Goal: Check status: Check status

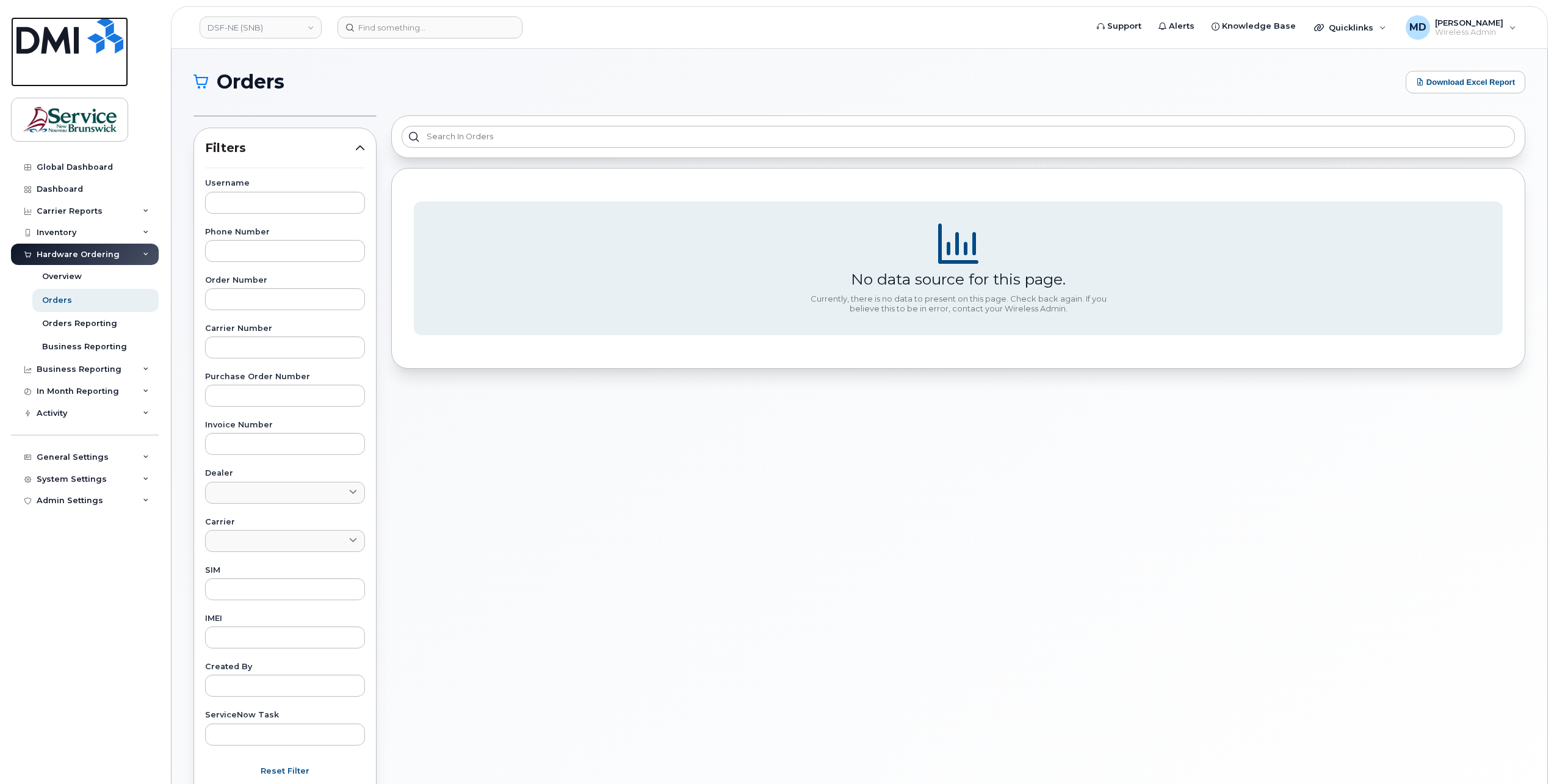
click at [78, 43] on img at bounding box center [70, 35] width 107 height 37
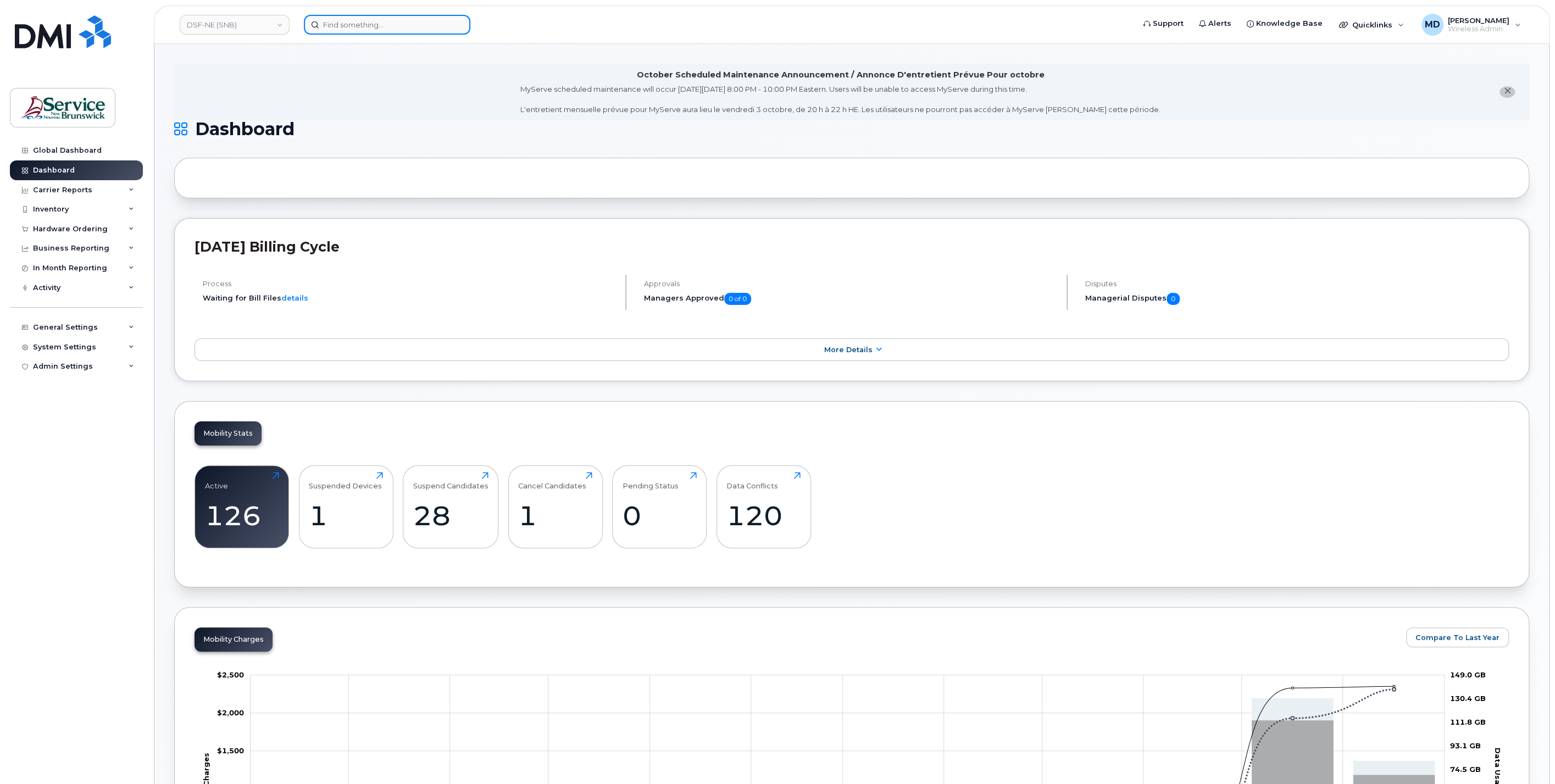
click at [358, 25] on input at bounding box center [387, 25] width 167 height 20
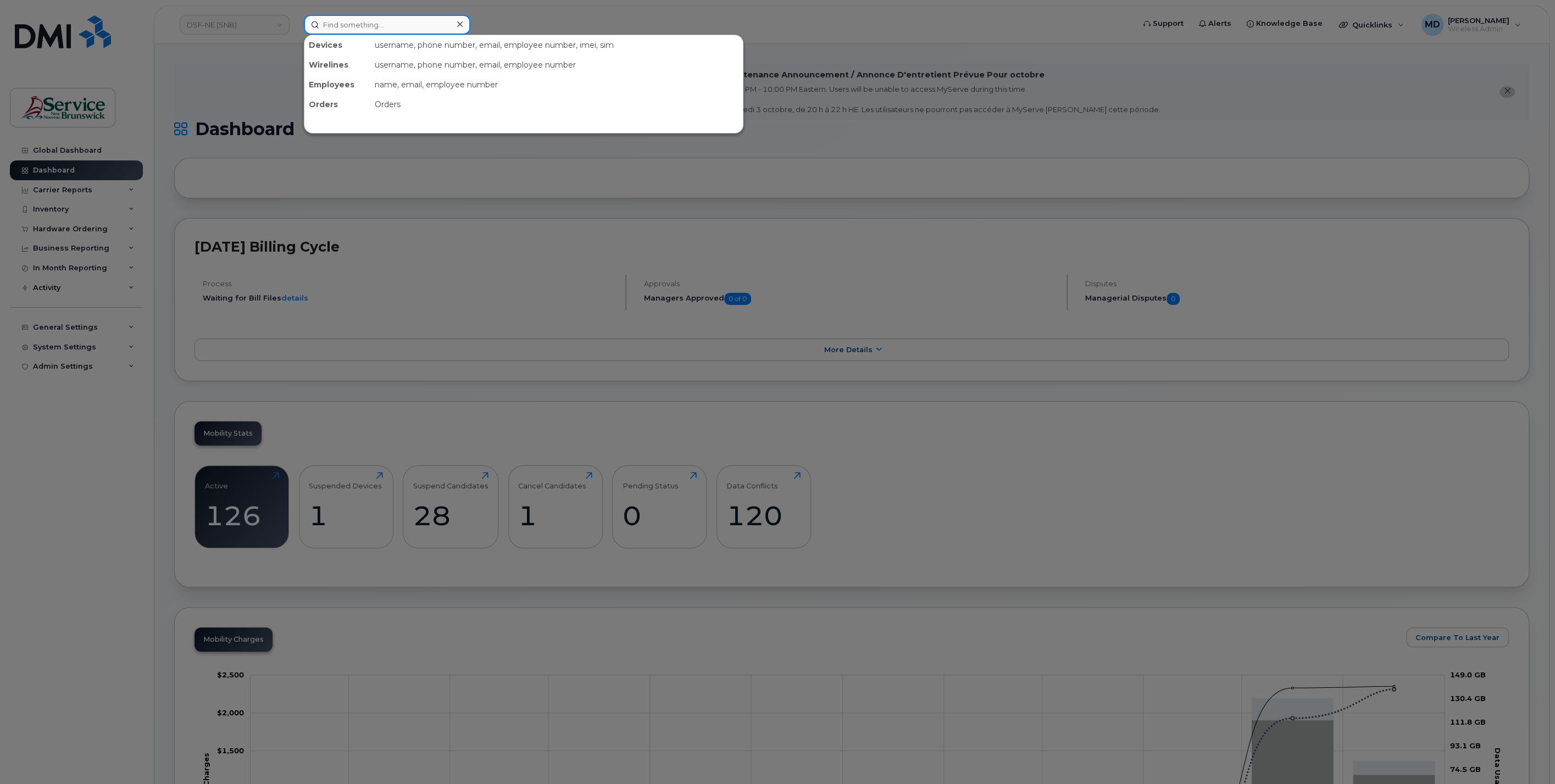
paste input "296615"
type input "296615"
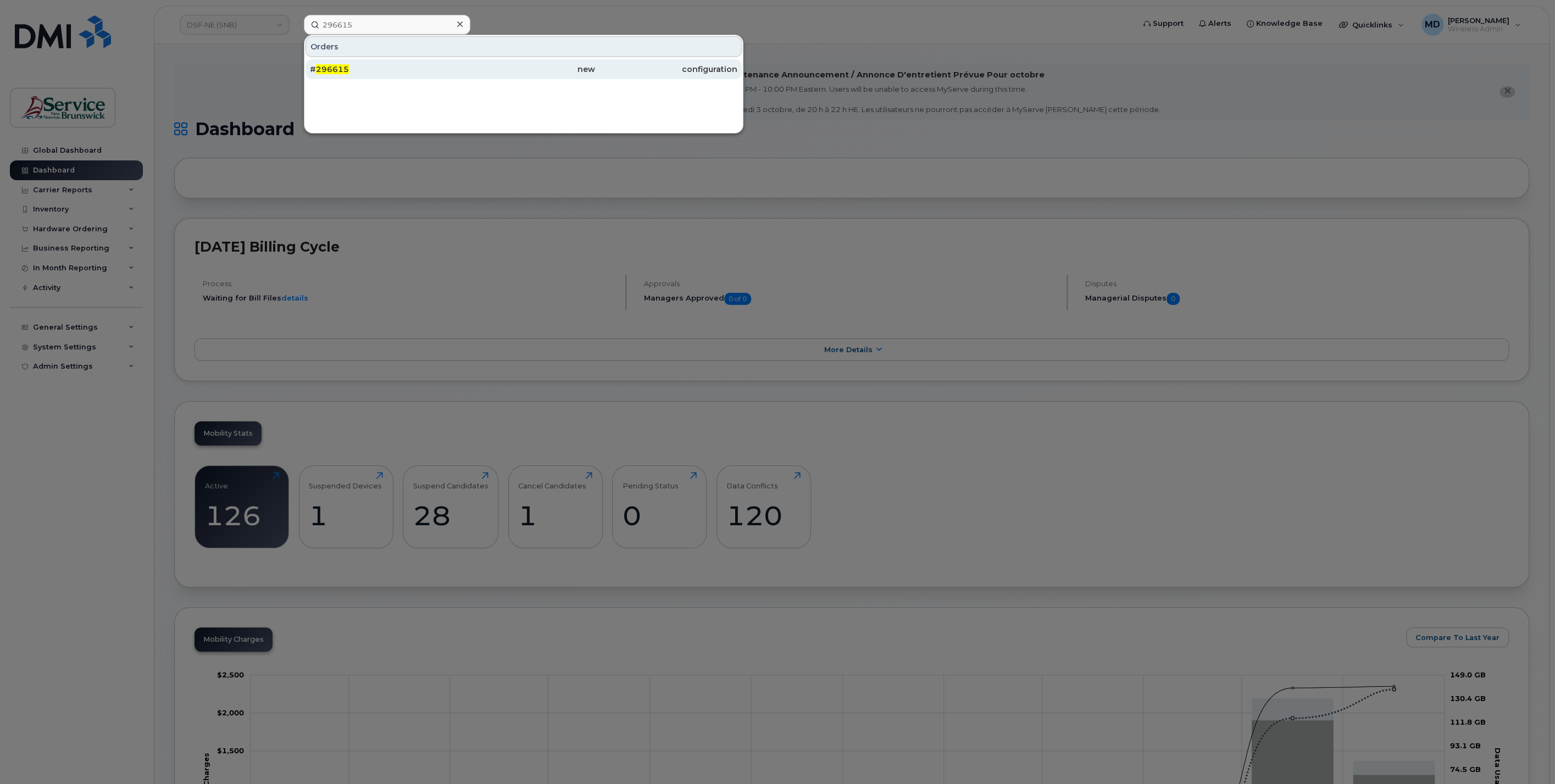
click at [372, 64] on div "# 296615" at bounding box center [381, 69] width 142 height 11
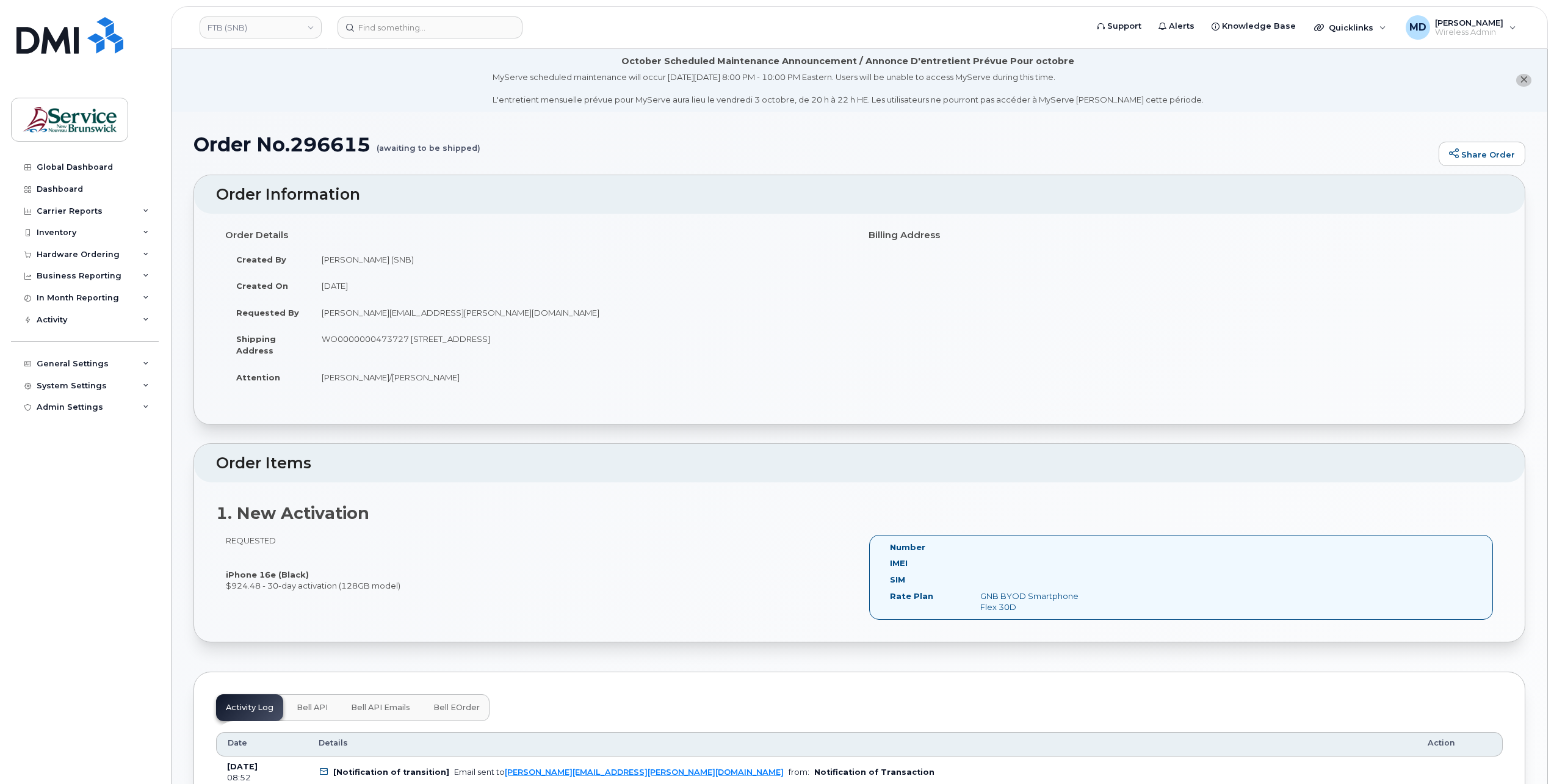
scroll to position [203, 0]
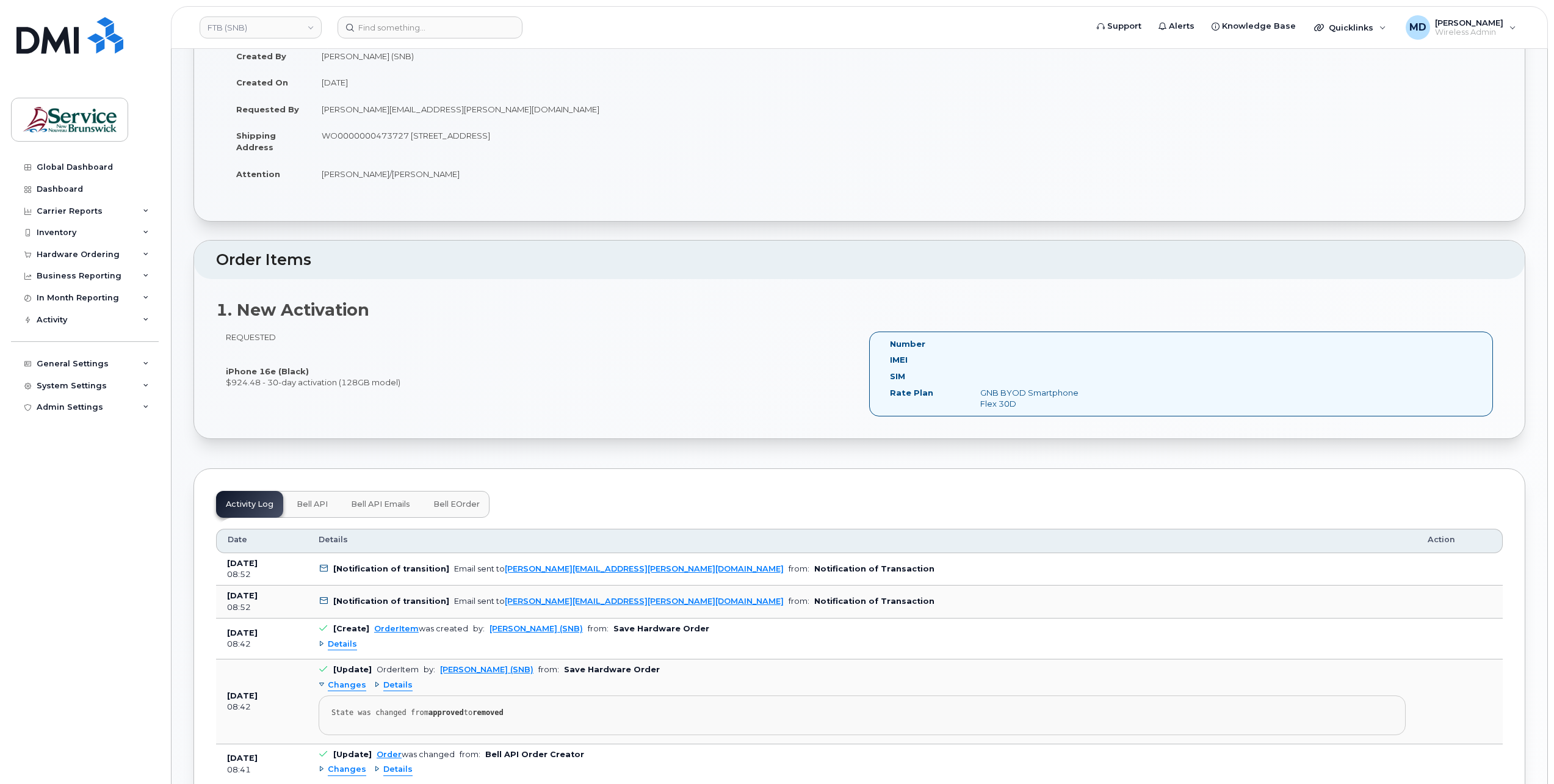
click at [452, 500] on span "Bell eOrder" at bounding box center [456, 504] width 46 height 10
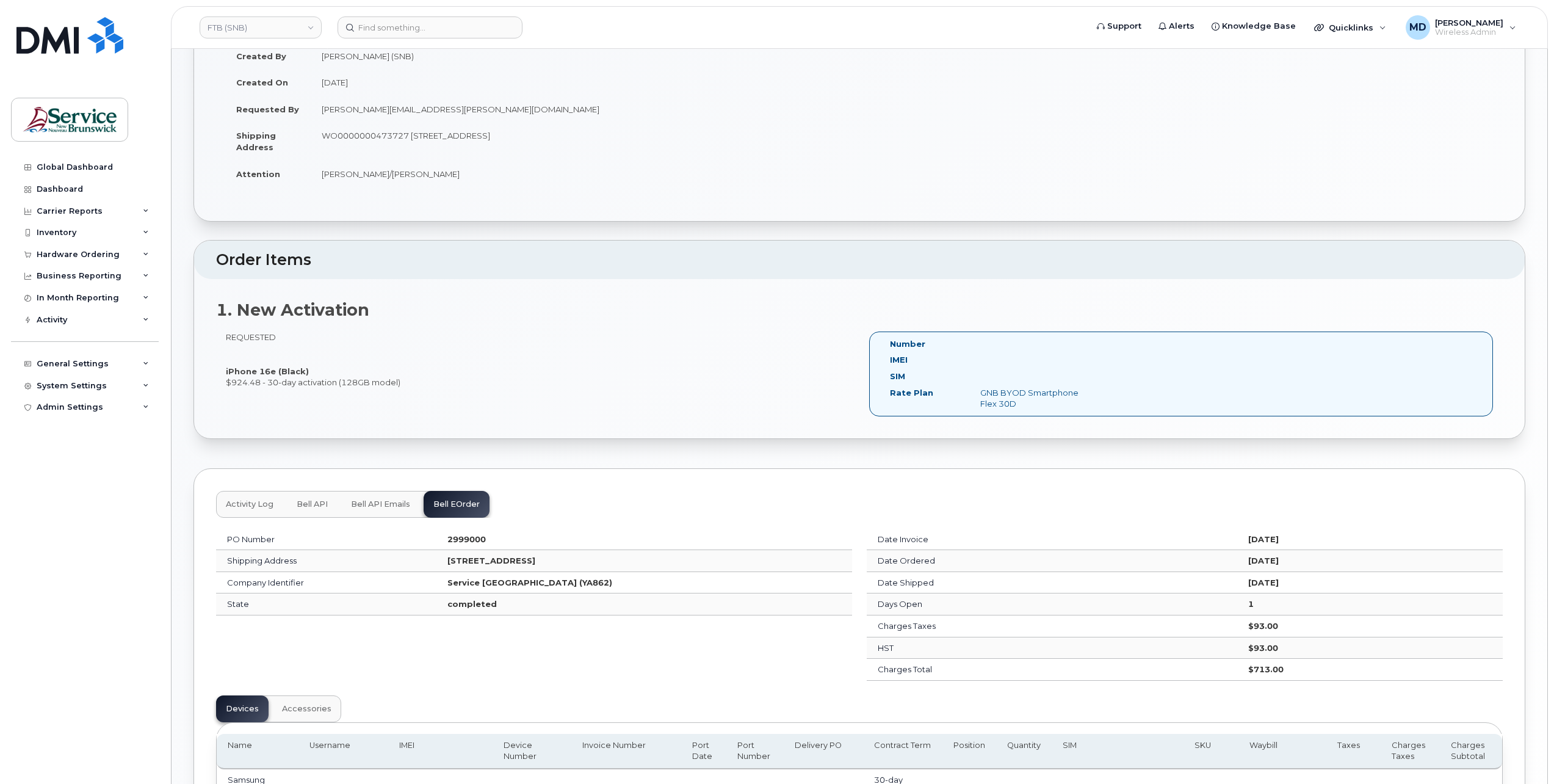
click at [259, 506] on span "Activity Log" at bounding box center [249, 504] width 48 height 10
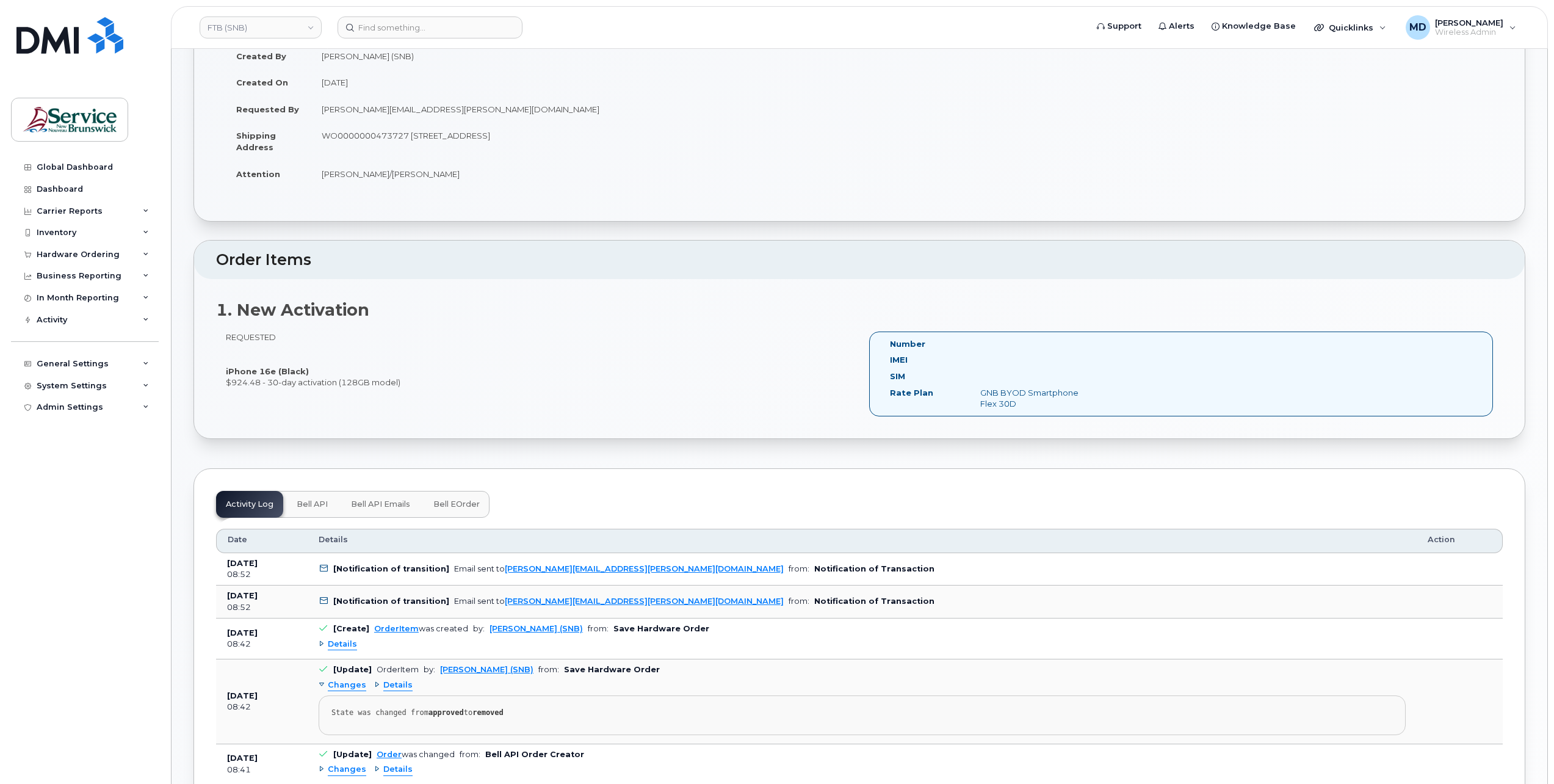
click at [460, 500] on span "Bell eOrder" at bounding box center [456, 504] width 46 height 10
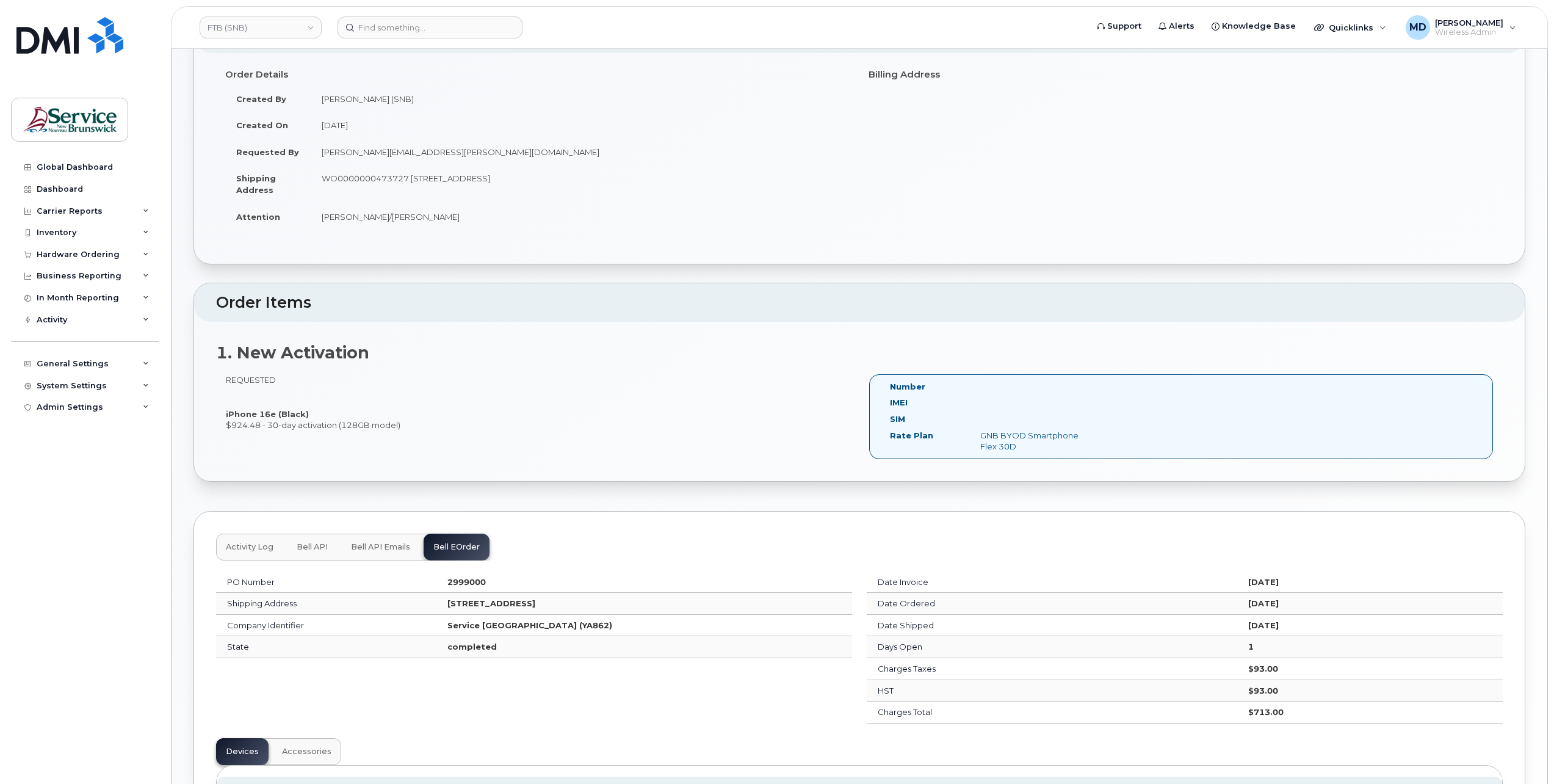
scroll to position [364, 0]
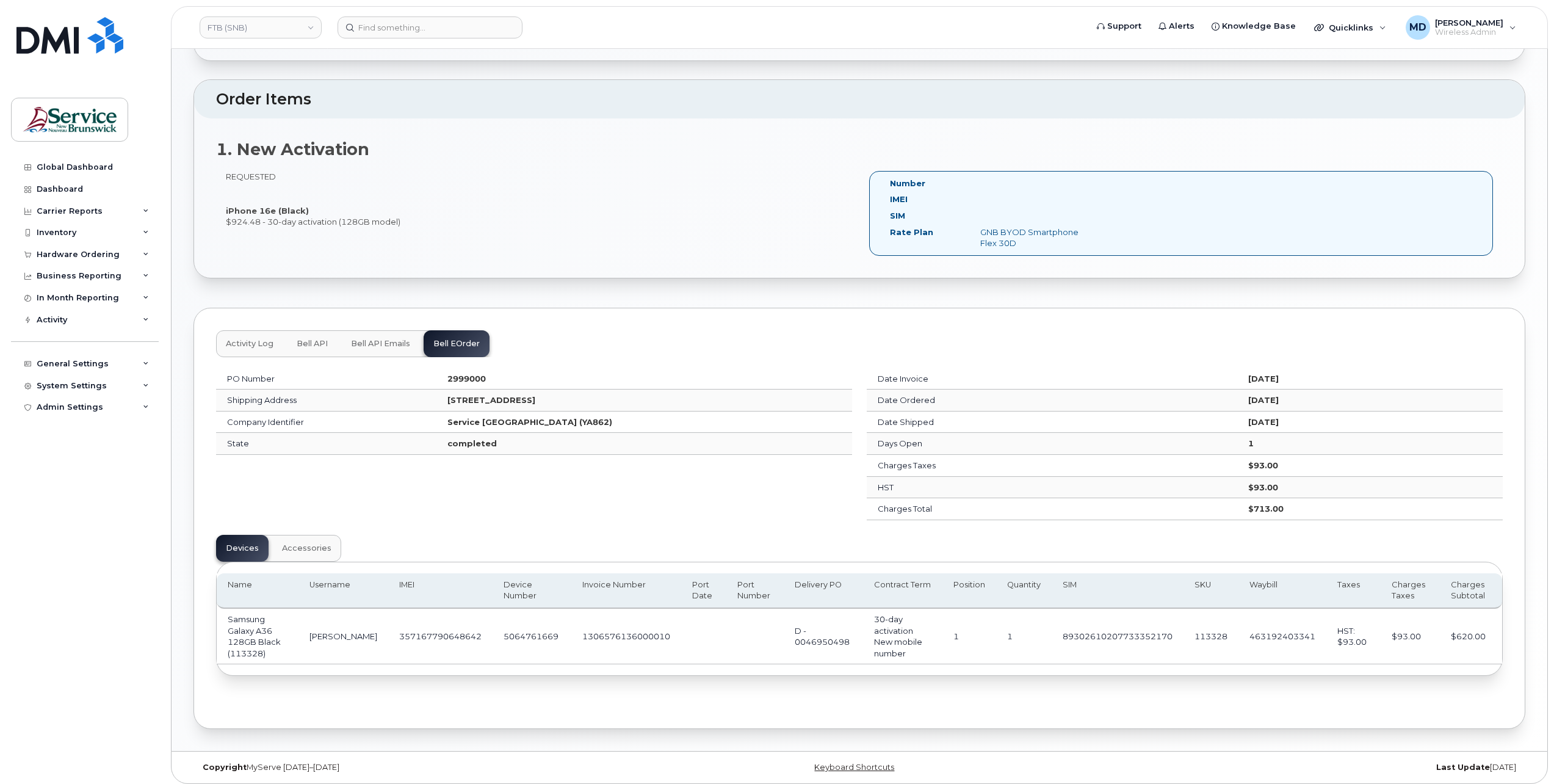
click at [510, 630] on td "5064761669" at bounding box center [532, 636] width 78 height 56
copy td "5064761669"
